Goal: Transaction & Acquisition: Purchase product/service

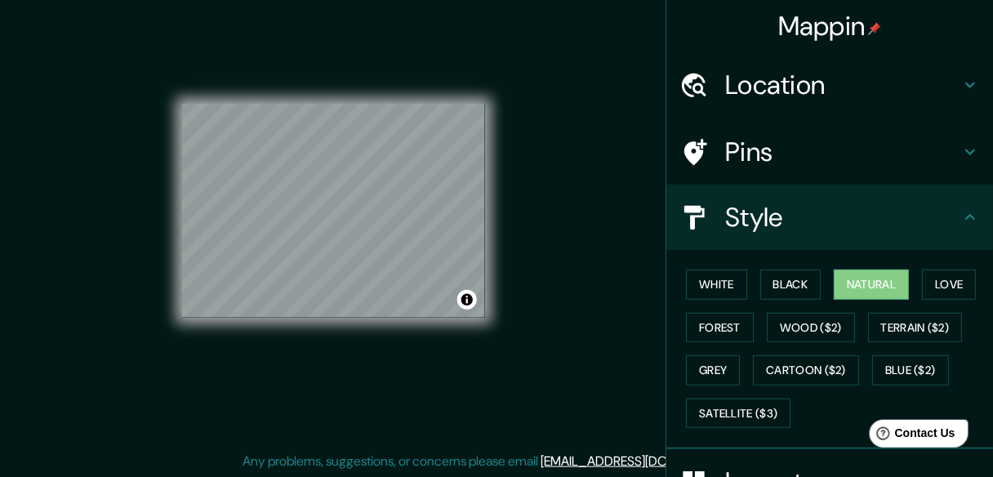
scroll to position [109, 0]
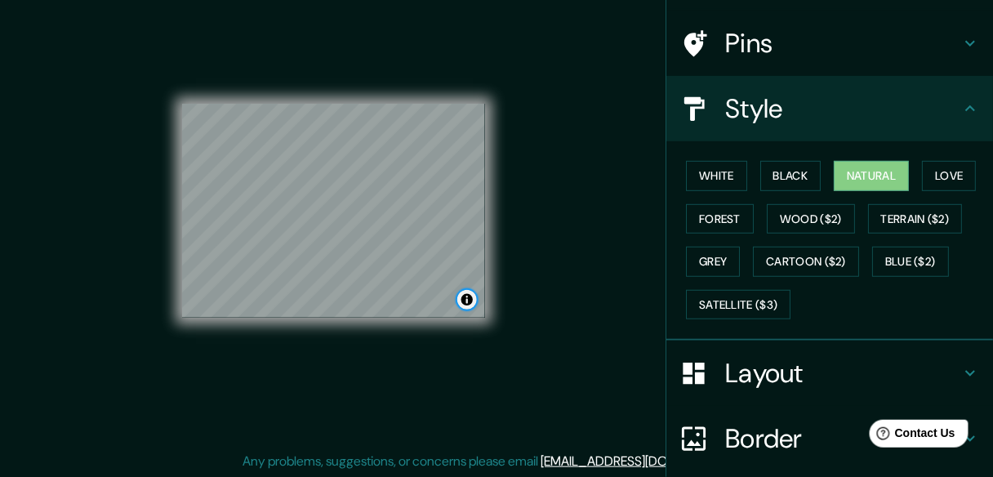
click at [465, 294] on button "Toggle attribution" at bounding box center [468, 300] width 20 height 20
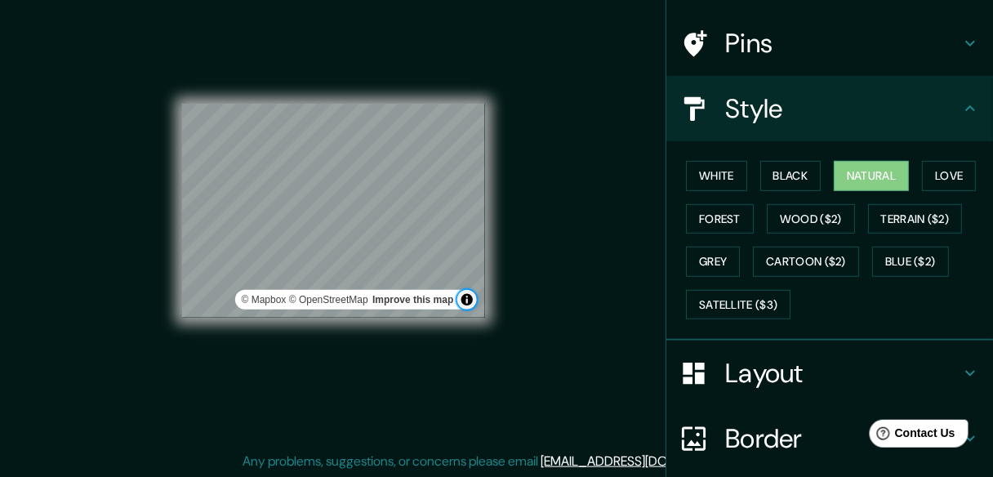
click at [467, 299] on button "Toggle attribution" at bounding box center [468, 300] width 20 height 20
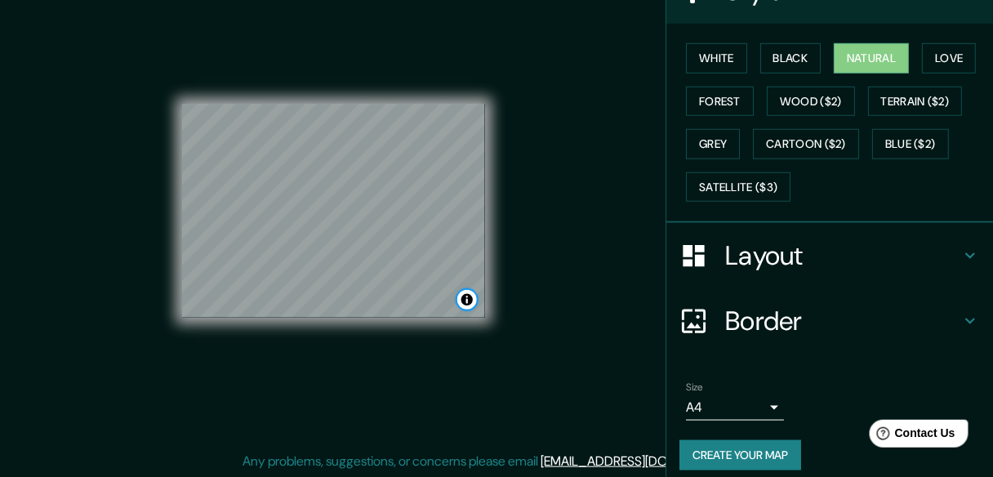
scroll to position [236, 0]
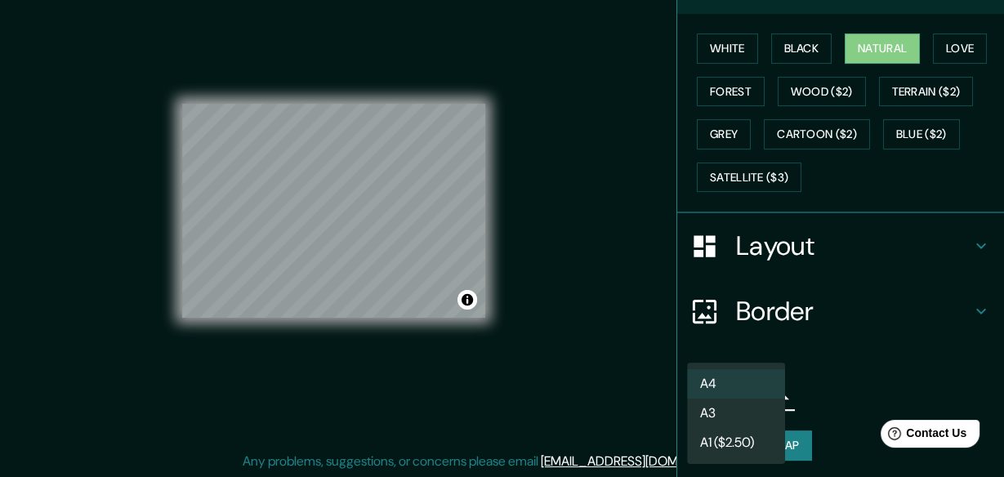
click at [761, 396] on body "Mappin Location [PERSON_NAME], [GEOGRAPHIC_DATA][PERSON_NAME], [GEOGRAPHIC_DATA…" at bounding box center [502, 208] width 1004 height 477
click at [761, 418] on li "A3" at bounding box center [736, 413] width 98 height 29
click at [764, 394] on body "Mappin Location [PERSON_NAME], [GEOGRAPHIC_DATA][PERSON_NAME], [GEOGRAPHIC_DATA…" at bounding box center [502, 208] width 1004 height 477
click at [752, 379] on li "A4" at bounding box center [736, 383] width 98 height 29
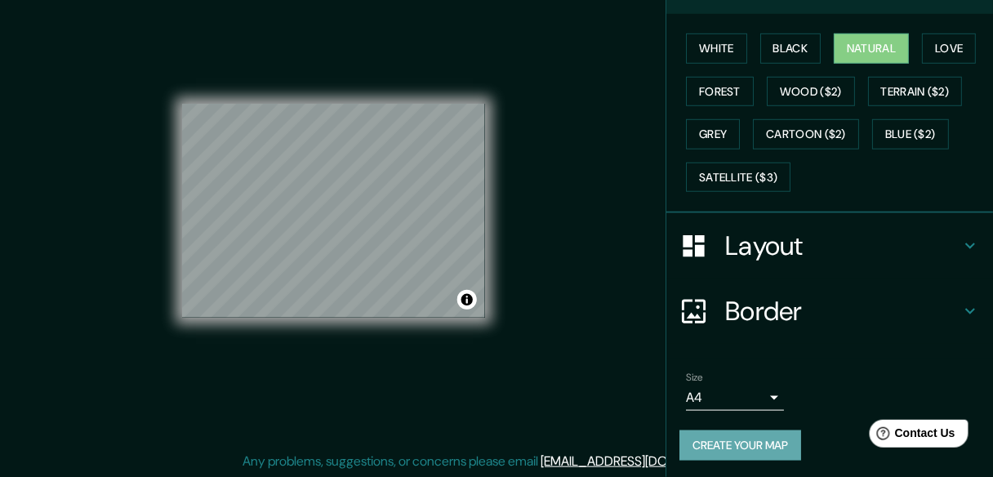
click at [752, 442] on button "Create your map" at bounding box center [741, 446] width 122 height 30
